Goal: Information Seeking & Learning: Stay updated

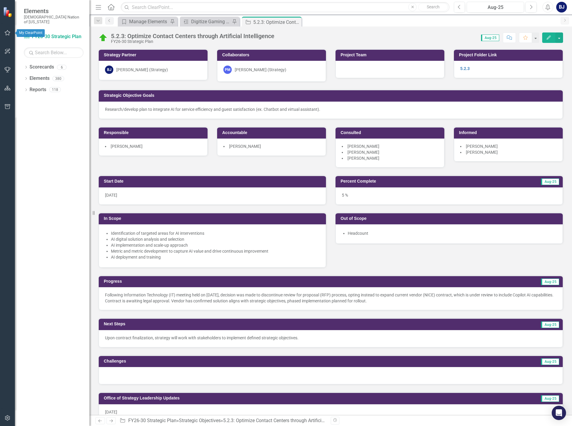
click at [6, 37] on button "button" at bounding box center [7, 33] width 13 height 13
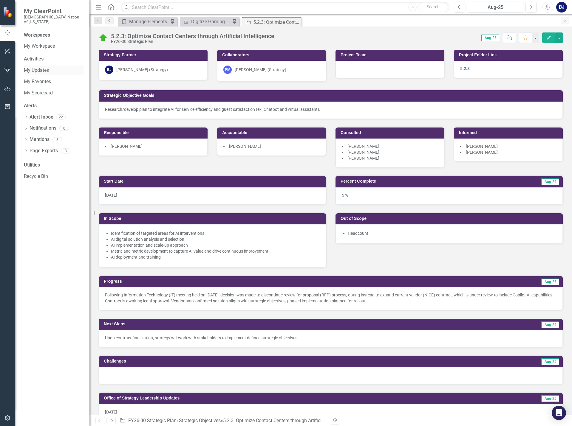
click at [41, 67] on link "My Updates" at bounding box center [54, 70] width 60 height 7
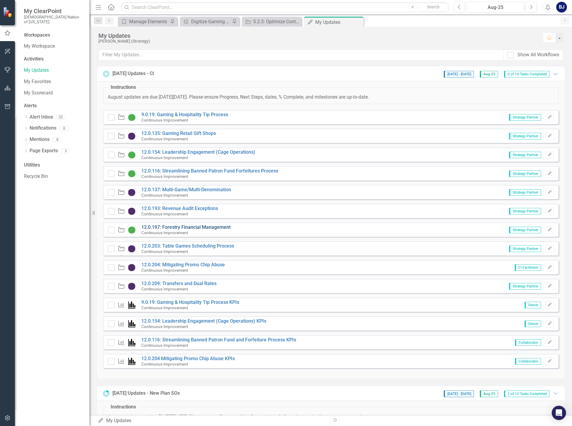
click at [208, 229] on link "12.0.197: Forestry Financial Management" at bounding box center [185, 228] width 89 height 6
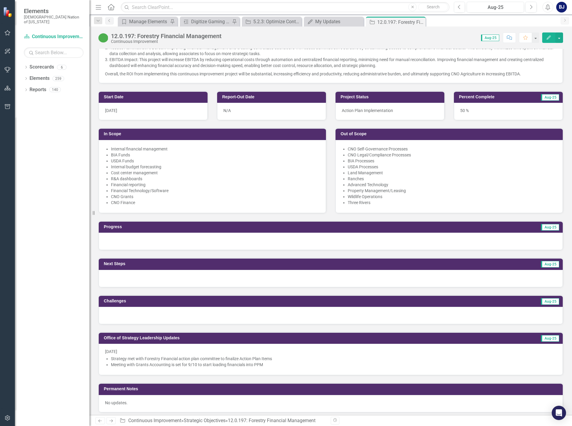
scroll to position [209, 0]
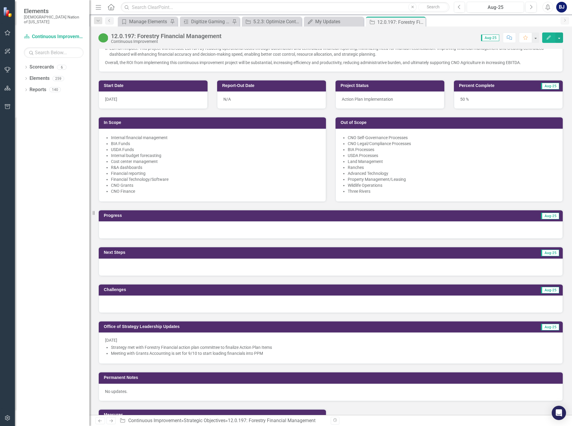
click at [180, 230] on div at bounding box center [331, 230] width 464 height 17
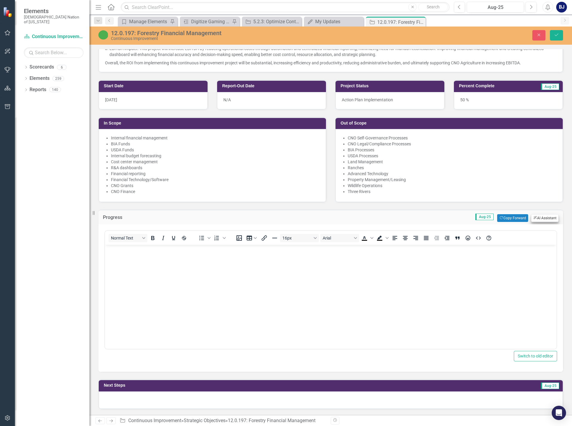
scroll to position [0, 0]
click at [539, 220] on button "ClearPoint AI AI Assistant" at bounding box center [544, 218] width 27 height 8
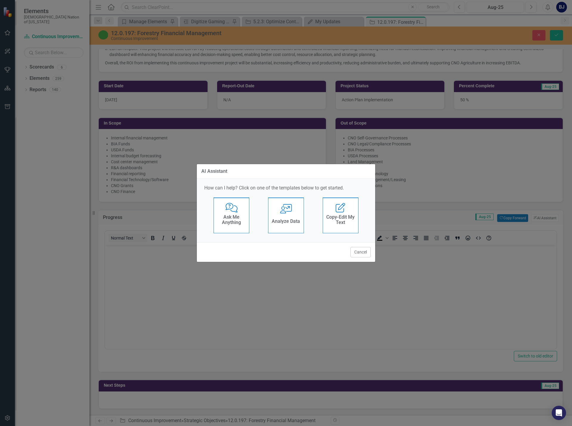
click at [244, 227] on div "Ask Me Anything" at bounding box center [231, 220] width 29 height 15
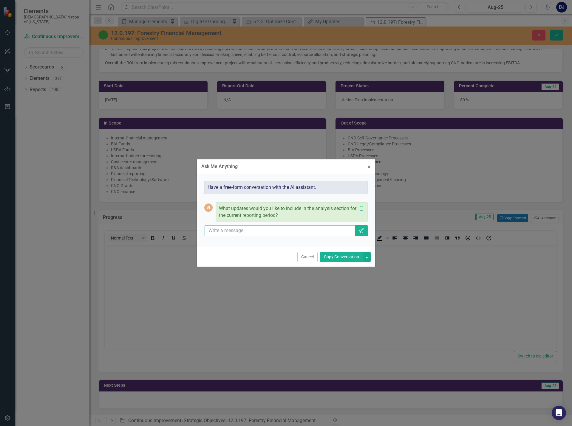
click at [239, 231] on input "text" at bounding box center [280, 230] width 150 height 11
type input "can you give me an update for august based on leadership updates"
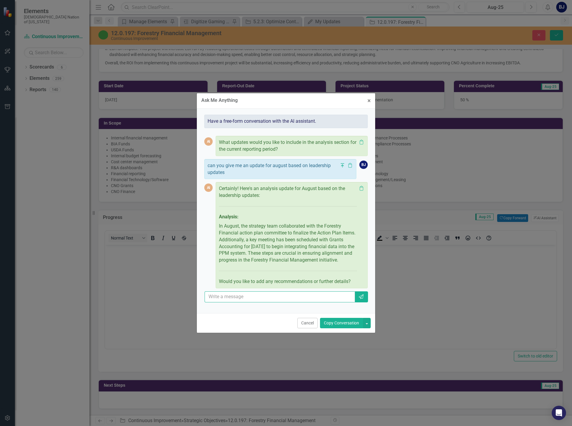
click at [242, 303] on input "text" at bounding box center [280, 297] width 150 height 11
type input "do not include future action ite,s"
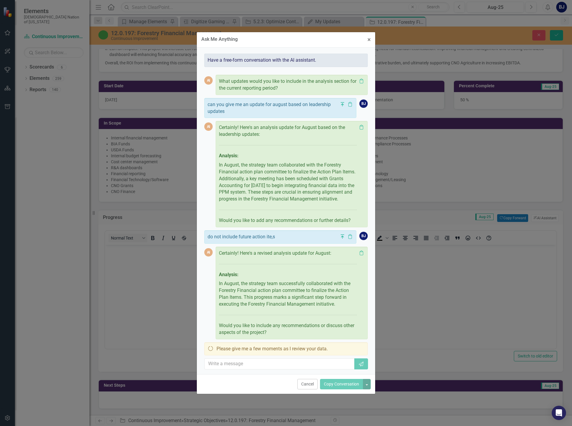
scroll to position [8, 0]
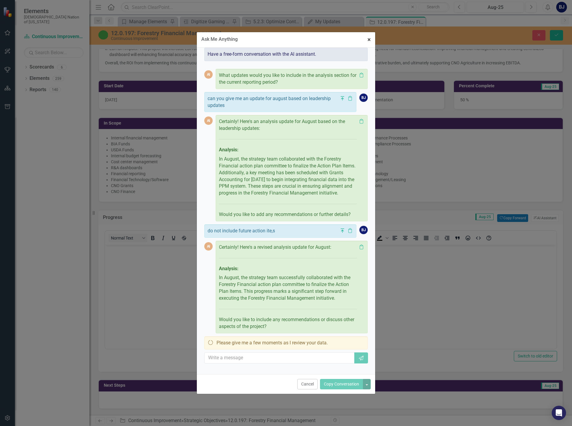
click at [369, 41] on span "×" at bounding box center [368, 39] width 3 height 7
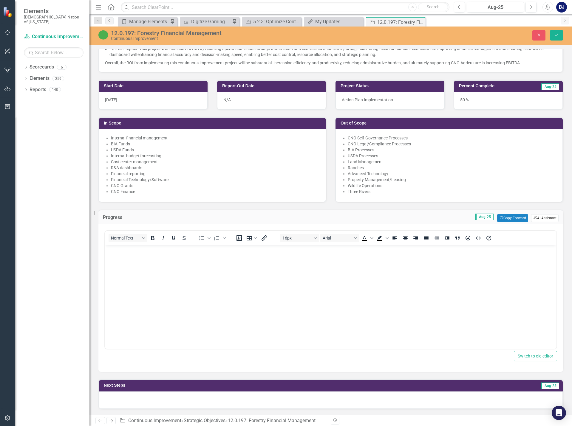
click at [542, 218] on button "ClearPoint AI AI Assistant" at bounding box center [544, 218] width 27 height 8
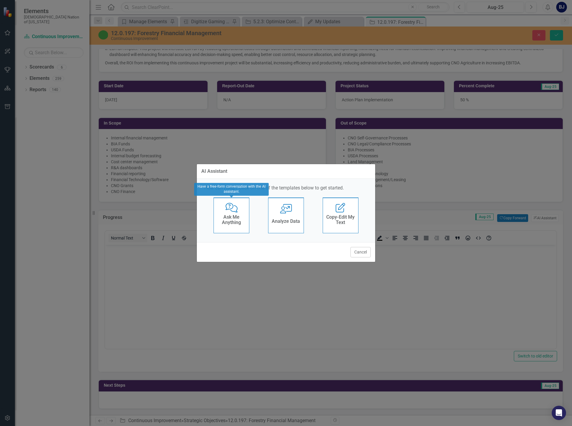
click at [228, 207] on icon "Comments with Question [PERSON_NAME]" at bounding box center [231, 208] width 12 height 10
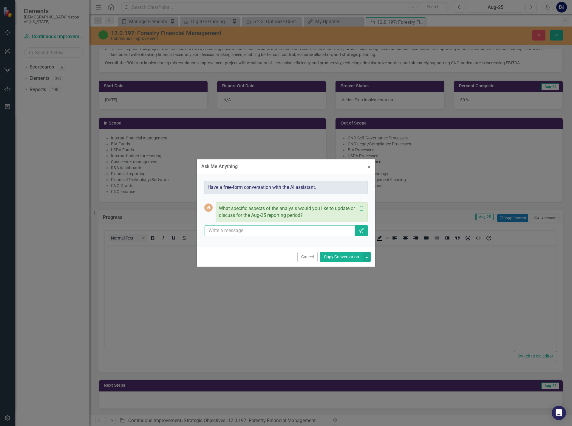
click at [249, 234] on input "text" at bounding box center [280, 230] width 150 height 11
type input "can you give me and update based on leadership updates and only include things …"
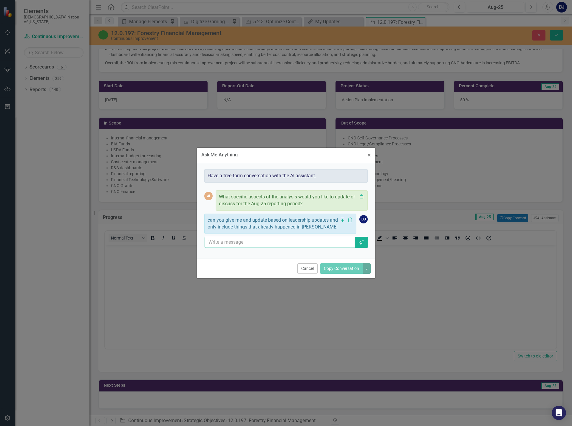
scroll to position [0, 0]
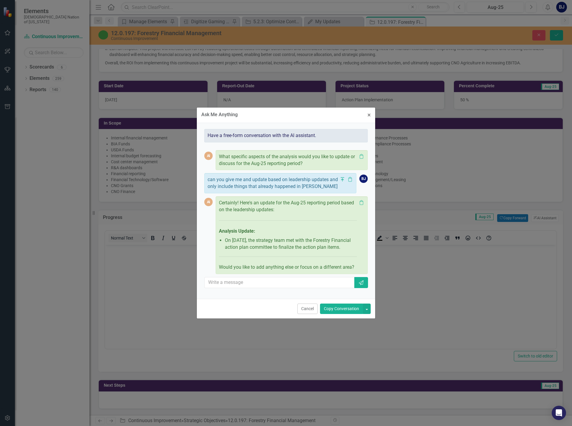
drag, startPoint x: 237, startPoint y: 251, endPoint x: 225, endPoint y: 237, distance: 18.8
click at [225, 237] on ul "On [DATE], the strategy team met with the Forestry Financial action plan commit…" at bounding box center [289, 244] width 135 height 14
click at [253, 258] on div "Certainly! Here's an update for the Aug-25 reporting period based on the leader…" at bounding box center [288, 235] width 138 height 71
drag, startPoint x: 225, startPoint y: 238, endPoint x: 240, endPoint y: 251, distance: 19.6
click at [240, 251] on li "On [DATE], the strategy team met with the Forestry Financial action plan commit…" at bounding box center [291, 244] width 132 height 14
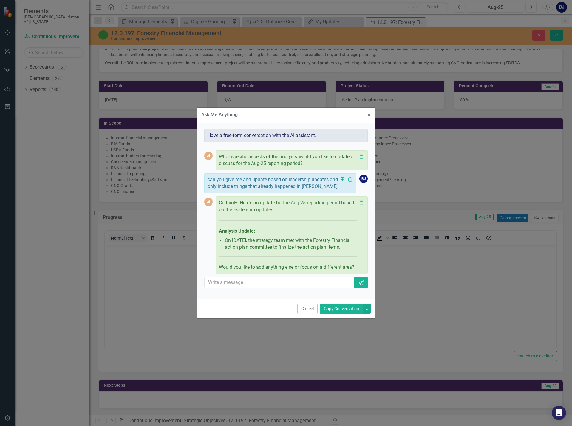
copy li "On [DATE], the strategy team met with the Forestry Financial action plan commit…"
click at [369, 112] on span "×" at bounding box center [368, 115] width 3 height 7
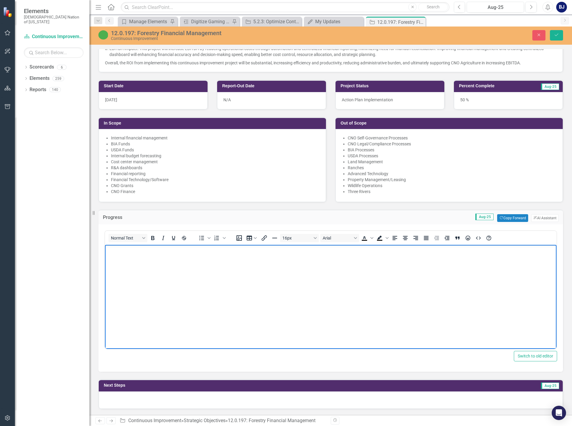
click at [177, 262] on body "Rich Text Area. Press ALT-0 for help." at bounding box center [330, 289] width 451 height 89
click at [120, 248] on li "On [DATE], the strategy team met with the Forestry Financial action plan commit…" at bounding box center [336, 250] width 437 height 7
drag, startPoint x: 115, startPoint y: 250, endPoint x: 100, endPoint y: 250, distance: 14.9
click at [105, 250] on html "On [DATE], the strategy team met with the Forestry Financial action plan commit…" at bounding box center [330, 289] width 451 height 89
drag, startPoint x: 149, startPoint y: 250, endPoint x: 143, endPoint y: 250, distance: 6.0
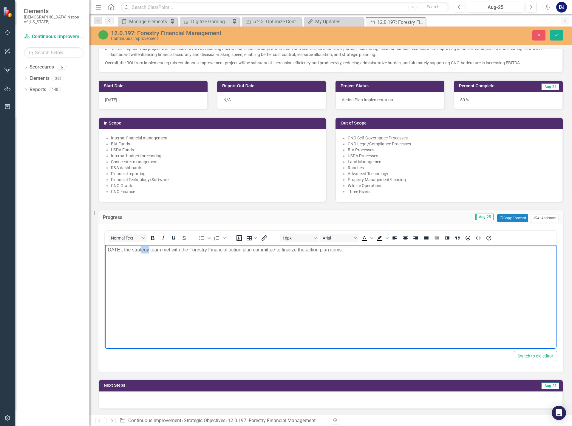
click at [143, 250] on p "[DATE], the strategy team met with the Forestry Financial action plan committee…" at bounding box center [330, 250] width 448 height 7
drag, startPoint x: 194, startPoint y: 250, endPoint x: 200, endPoint y: 249, distance: 5.4
click at [200, 249] on p "[DATE], strategy team met with the Forestry Financial action plan committee to …" at bounding box center [330, 250] width 448 height 7
drag, startPoint x: 303, startPoint y: 248, endPoint x: 309, endPoint y: 248, distance: 5.7
click at [309, 248] on p "[DATE], strategy team met with Forestry Financial action plan committee to fina…" at bounding box center [330, 250] width 448 height 7
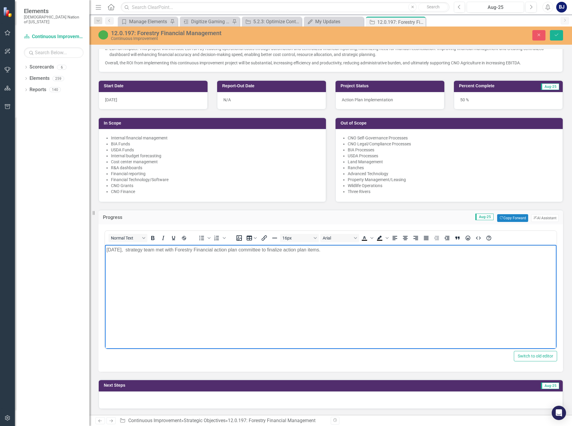
click at [344, 251] on p "[DATE], strategy team met with Forestry Financial action plan committee to fina…" at bounding box center [330, 250] width 448 height 7
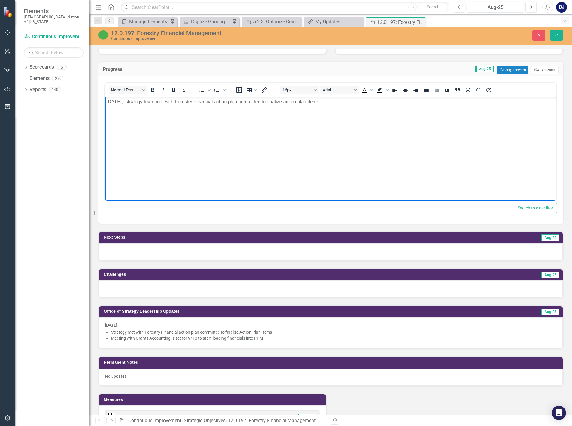
scroll to position [358, 0]
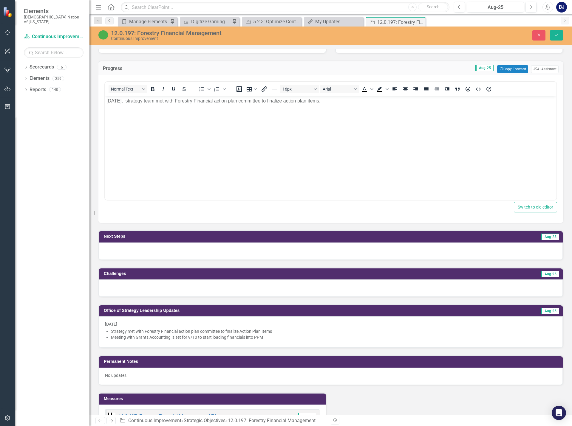
click at [128, 250] on div at bounding box center [331, 251] width 464 height 17
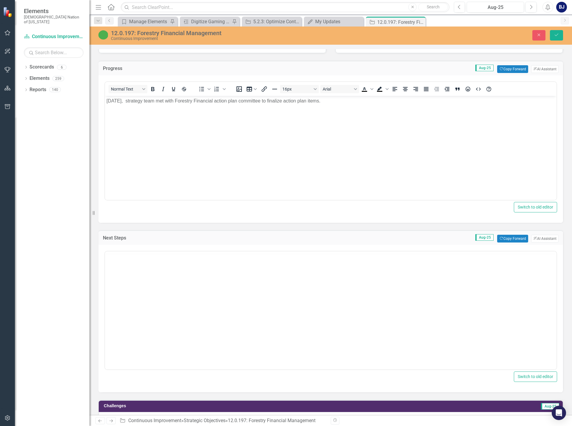
scroll to position [0, 0]
click at [541, 239] on button "ClearPoint AI AI Assistant" at bounding box center [544, 239] width 27 height 8
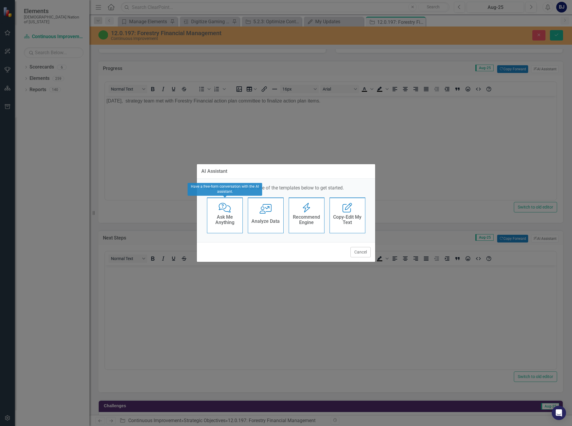
click at [232, 216] on h4 "Ask Me Anything" at bounding box center [224, 220] width 29 height 10
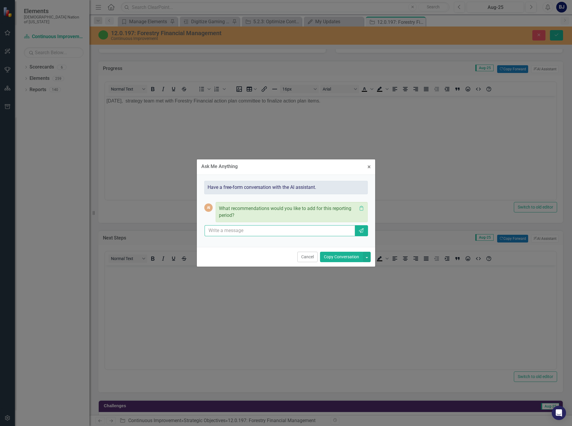
click at [239, 232] on input "text" at bounding box center [280, 230] width 150 height 11
type input "can you offer me next steps based on leadership updates"
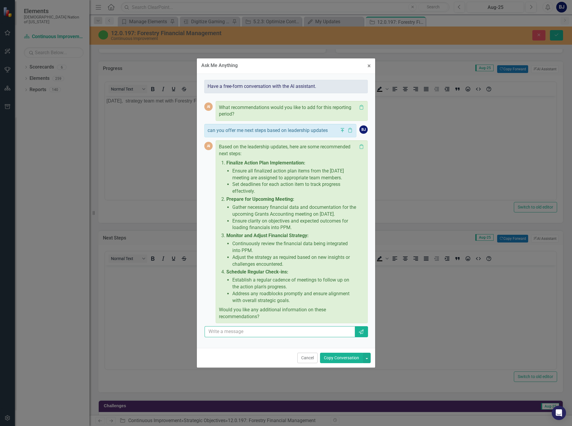
click at [243, 329] on input "text" at bounding box center [280, 331] width 150 height 11
click at [302, 360] on button "Cancel" at bounding box center [307, 358] width 20 height 10
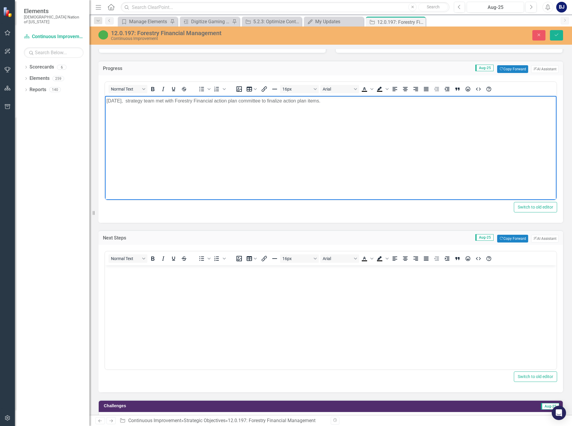
click at [221, 150] on body "[DATE], strategy team met with Forestry Financial action plan committee to fina…" at bounding box center [330, 140] width 451 height 89
click at [341, 103] on p "[DATE], strategy team met with Forestry Financial action plan committee to fina…" at bounding box center [330, 101] width 448 height 7
click at [557, 39] on button "Save" at bounding box center [556, 35] width 13 height 10
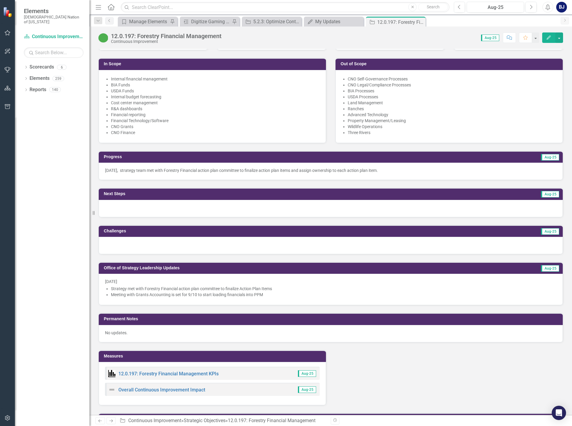
scroll to position [268, 0]
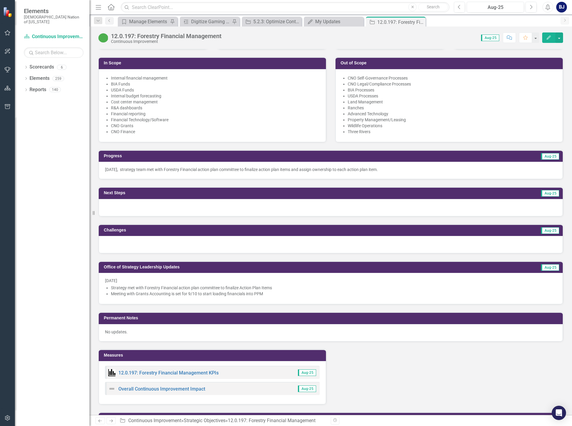
click at [127, 208] on div at bounding box center [331, 207] width 464 height 17
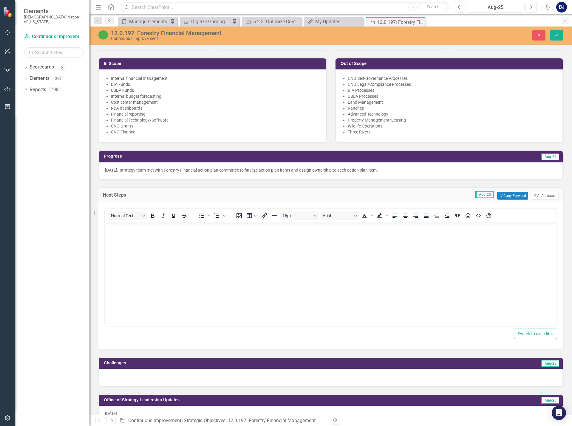
scroll to position [0, 0]
click at [132, 230] on p "Rich Text Area. Press ALT-0 for help." at bounding box center [330, 227] width 448 height 7
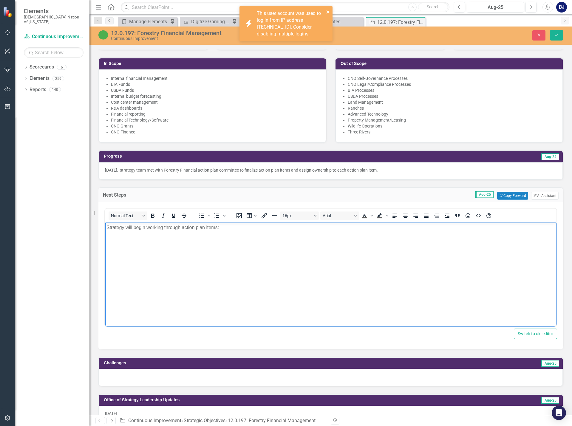
click at [328, 11] on icon "close" at bounding box center [328, 12] width 4 height 5
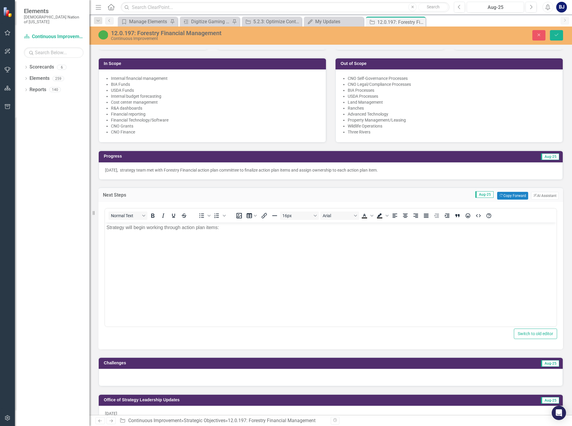
click at [63, 230] on div "Dropdown Scorecards 6 FY26-30 Strategic Plan Continuous Improvement FY26-30 Ope…" at bounding box center [52, 244] width 75 height 364
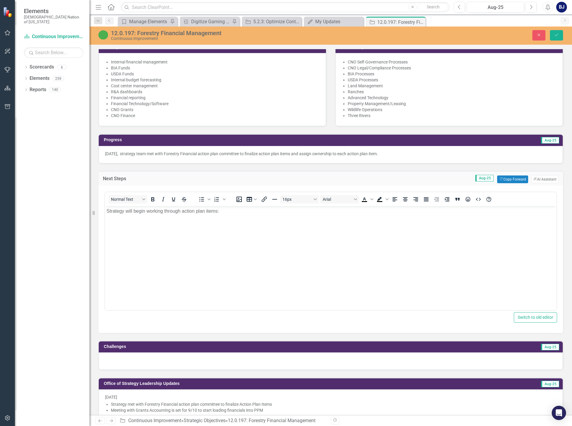
scroll to position [298, 0]
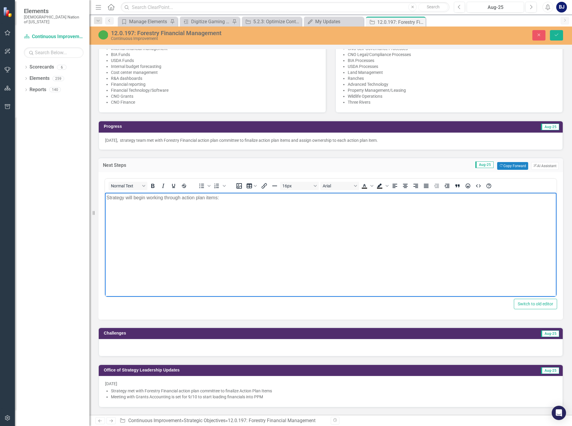
click at [226, 199] on p "Strategy will begin working through action plan items:" at bounding box center [330, 197] width 448 height 7
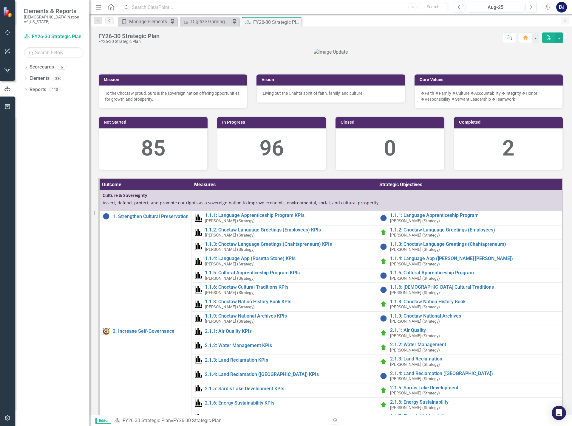
click at [165, 6] on input "text" at bounding box center [285, 7] width 329 height 10
paste input "12.0.151"
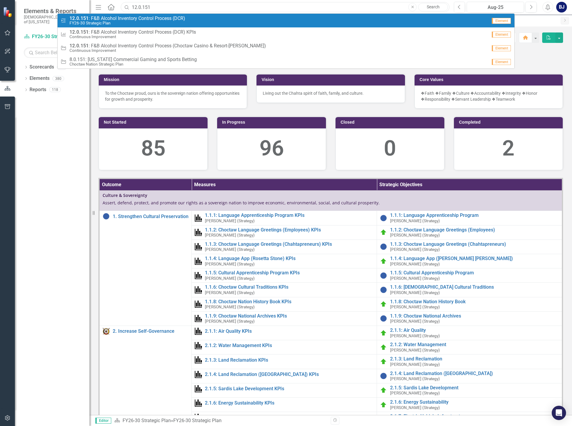
type input "12.0.151"
click at [155, 21] on small "FY26-30 Strategic Plan" at bounding box center [127, 23] width 116 height 4
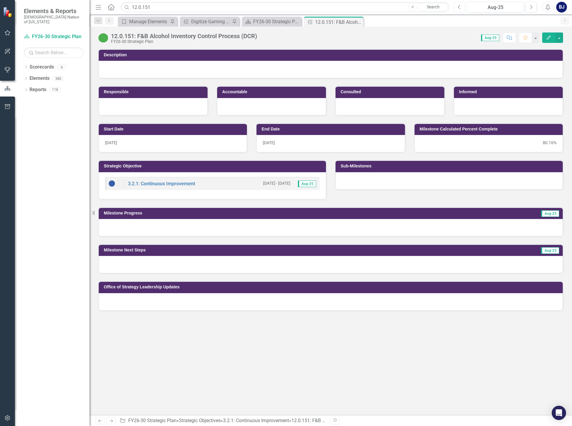
click at [463, 7] on button "Previous" at bounding box center [459, 7] width 11 height 11
click at [412, 7] on icon "button" at bounding box center [412, 7] width 2 height 2
click at [333, 12] on input "text" at bounding box center [285, 7] width 329 height 10
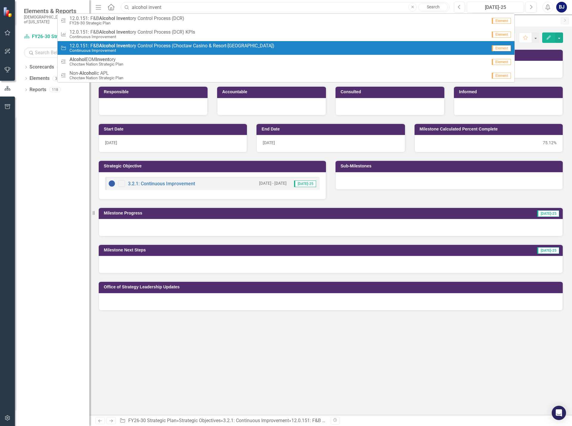
type input "alcohol invent"
click at [157, 48] on span "12.0.151: F&B Alcohol Invent ory Control Process (Choctaw Casino & Resort-Duran…" at bounding box center [171, 45] width 205 height 5
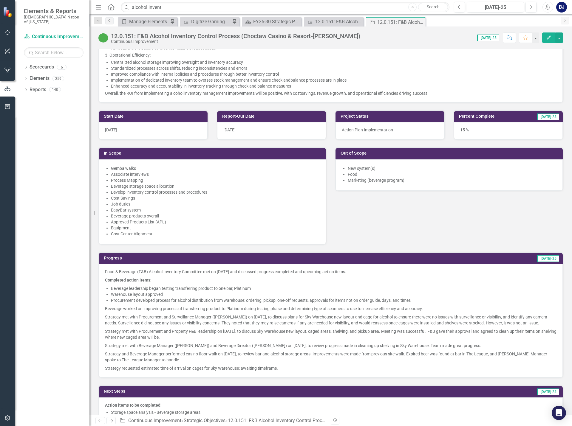
scroll to position [358, 0]
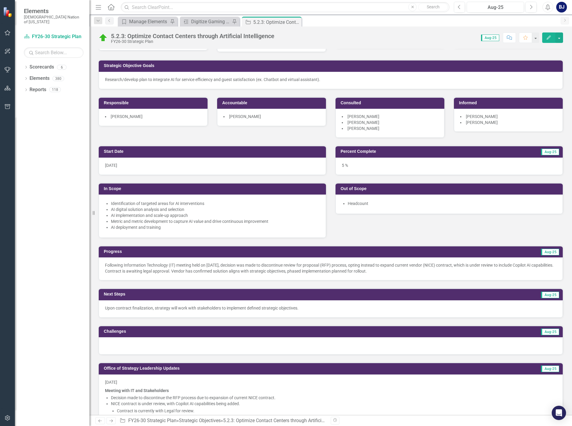
scroll to position [60, 0]
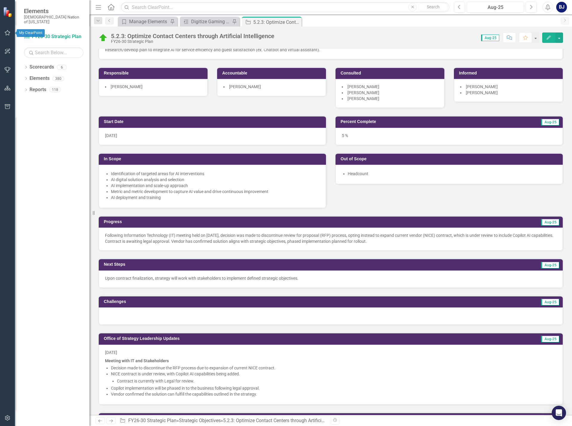
click at [8, 30] on icon "button" at bounding box center [7, 32] width 6 height 5
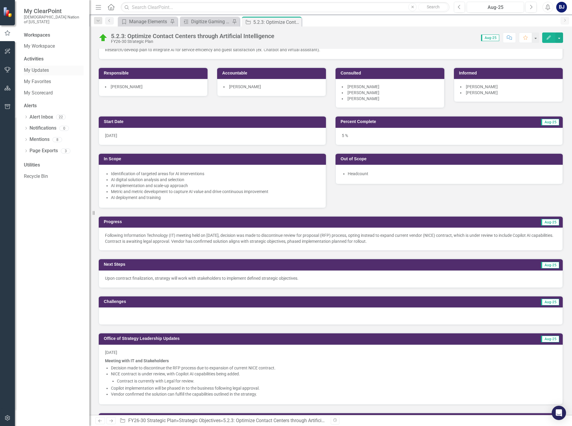
click at [41, 67] on link "My Updates" at bounding box center [54, 70] width 60 height 7
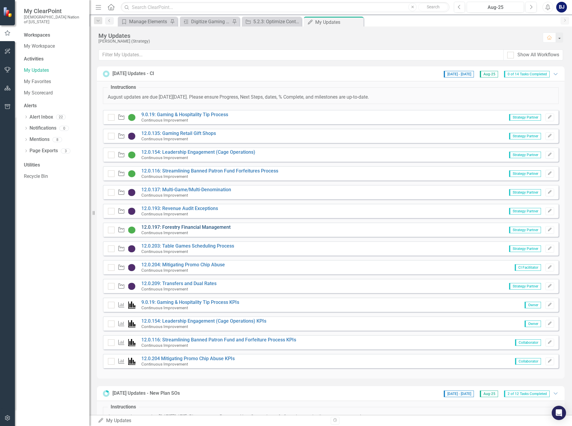
click at [195, 229] on link "12.0.197: Forestry Financial Management" at bounding box center [185, 228] width 89 height 6
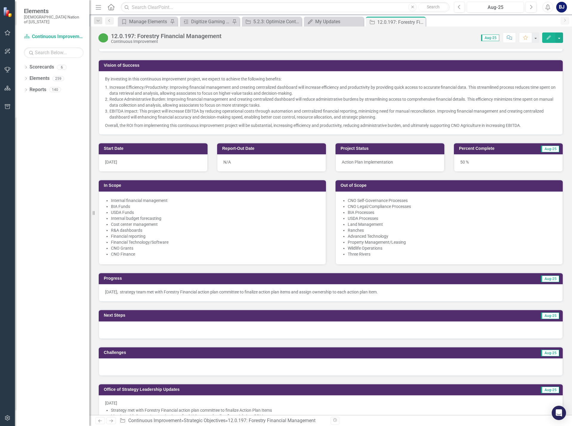
scroll to position [155, 0]
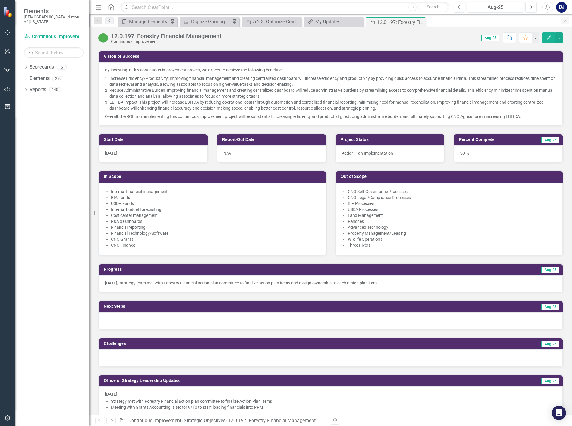
click at [151, 319] on div at bounding box center [331, 321] width 464 height 17
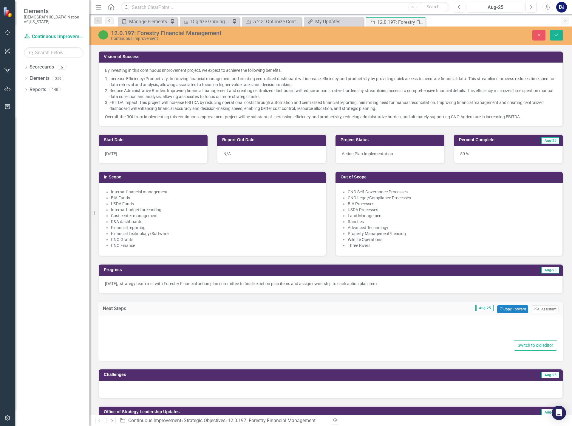
click at [114, 327] on div at bounding box center [330, 329] width 453 height 19
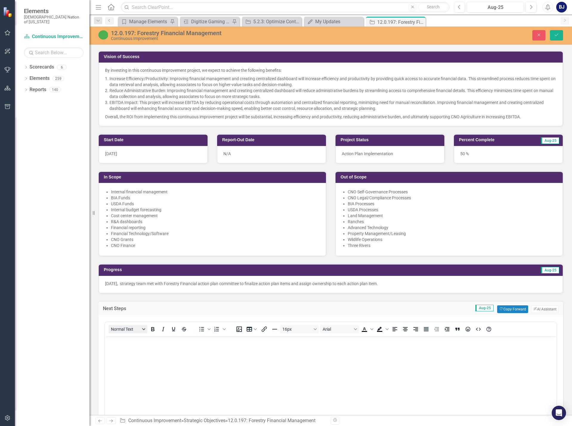
scroll to position [0, 0]
click at [128, 356] on body "Rich Text Area. Press ALT-0 for help." at bounding box center [330, 380] width 451 height 89
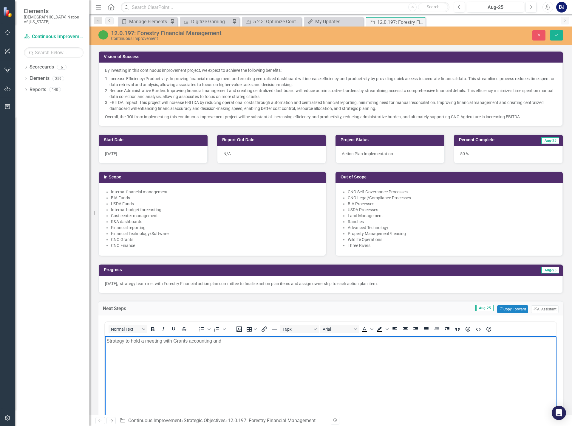
click at [181, 284] on p "[DATE], strategy team met with Forestry Financial action plan committee to fina…" at bounding box center [330, 284] width 451 height 6
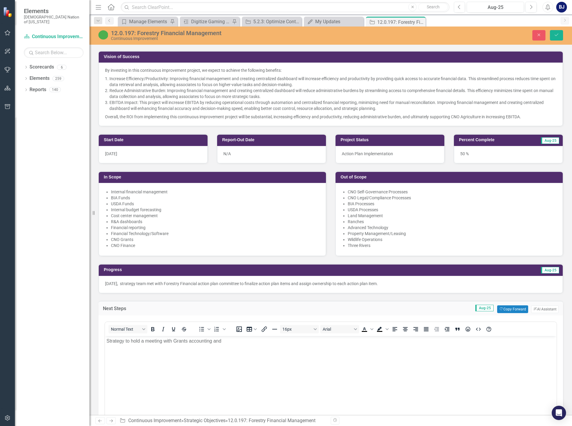
click at [182, 283] on p "[DATE], strategy team met with Forestry Financial action plan committee to fina…" at bounding box center [330, 284] width 451 height 6
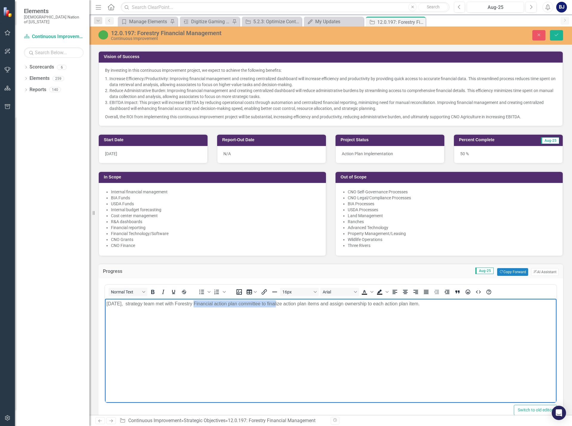
drag, startPoint x: 194, startPoint y: 303, endPoint x: 280, endPoint y: 306, distance: 86.5
click at [280, 306] on p "[DATE], strategy team met with Forestry Financial action plan committee to fina…" at bounding box center [330, 304] width 448 height 7
copy p "Forestry Financial action plan committee"
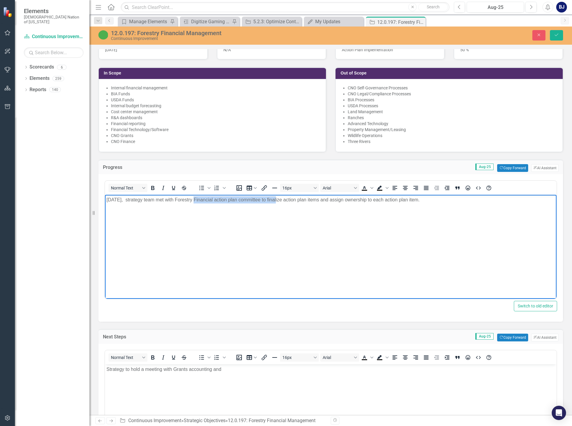
scroll to position [274, 0]
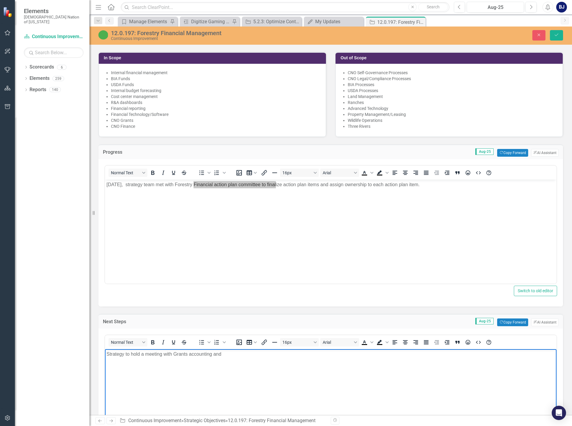
click at [248, 360] on body "Strategy to hold a meeting with Grants accounting and" at bounding box center [330, 393] width 451 height 89
click at [358, 355] on p "Strategy to hold a meeting with Grants accounting and Forestry Financial action…" at bounding box center [330, 354] width 448 height 7
click at [396, 355] on p "Strategy to hold a meeting with Grants accounting and Forestry Financial action…" at bounding box center [330, 354] width 448 height 7
click at [521, 352] on p "Strategy to hold a meeting with Grants accounting and Forestry Financial action…" at bounding box center [330, 354] width 448 height 7
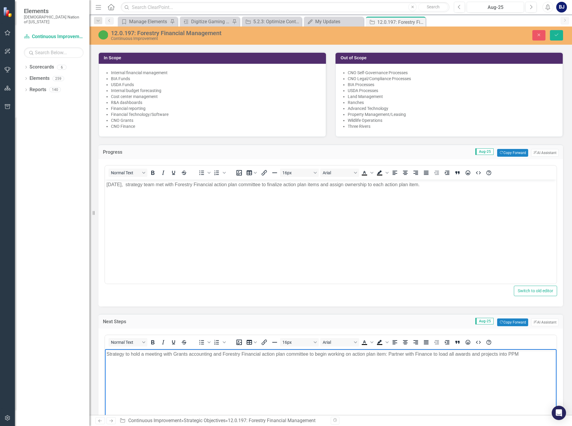
click at [374, 224] on body "[DATE], strategy team met with Forestry Financial action plan committee to fina…" at bounding box center [330, 224] width 451 height 89
click at [309, 354] on p "Strategy to hold a meeting with Grants accounting and Forestry Financial action…" at bounding box center [330, 354] width 448 height 7
click at [322, 358] on p "Strategy to hold a meeting with Grants accounting and Forestry Financial action…" at bounding box center [330, 354] width 448 height 7
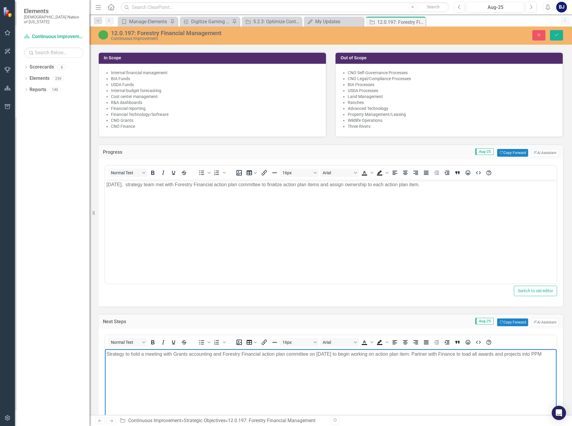
click at [229, 358] on p "Strategy to hold a meeting with Grants accounting and Forestry Financial action…" at bounding box center [330, 354] width 448 height 7
click at [230, 358] on p "Strategy to hold a meeting with Grants accounting and Forestry Financial action…" at bounding box center [330, 354] width 448 height 7
drag, startPoint x: 557, startPoint y: 34, endPoint x: 510, endPoint y: 67, distance: 57.8
click at [557, 34] on icon "Save" at bounding box center [556, 35] width 5 height 4
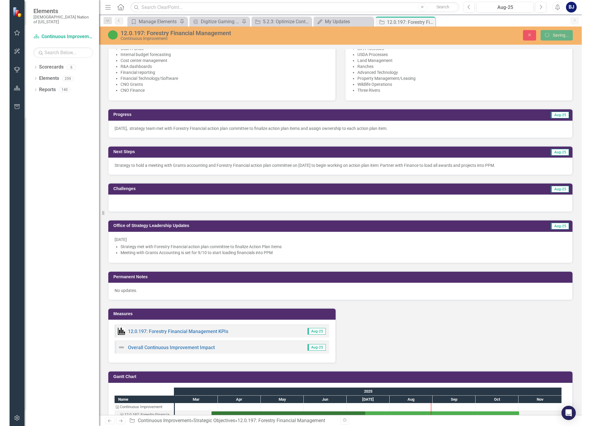
scroll to position [244, 0]
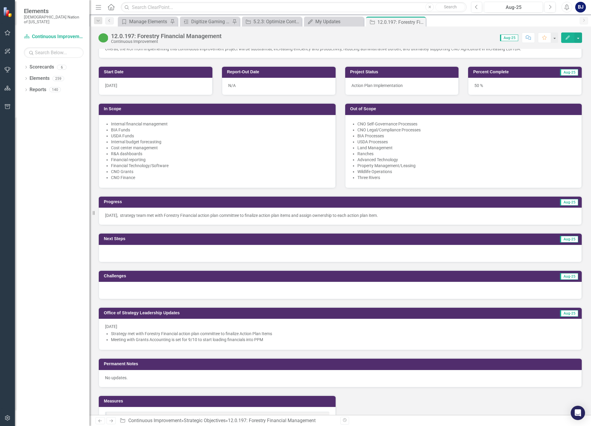
scroll to position [239, 0]
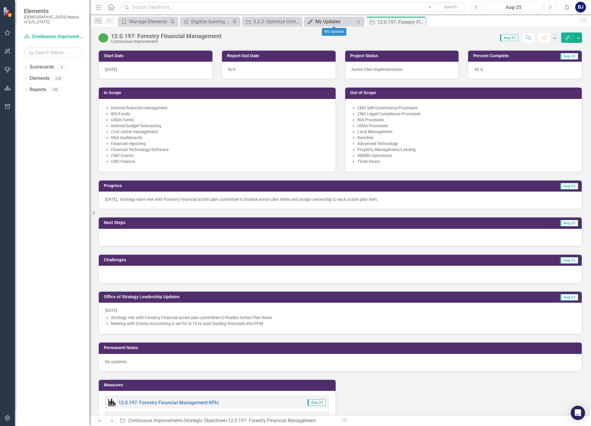
click at [326, 21] on div "My Updates" at bounding box center [334, 21] width 39 height 7
